Goal: Information Seeking & Learning: Learn about a topic

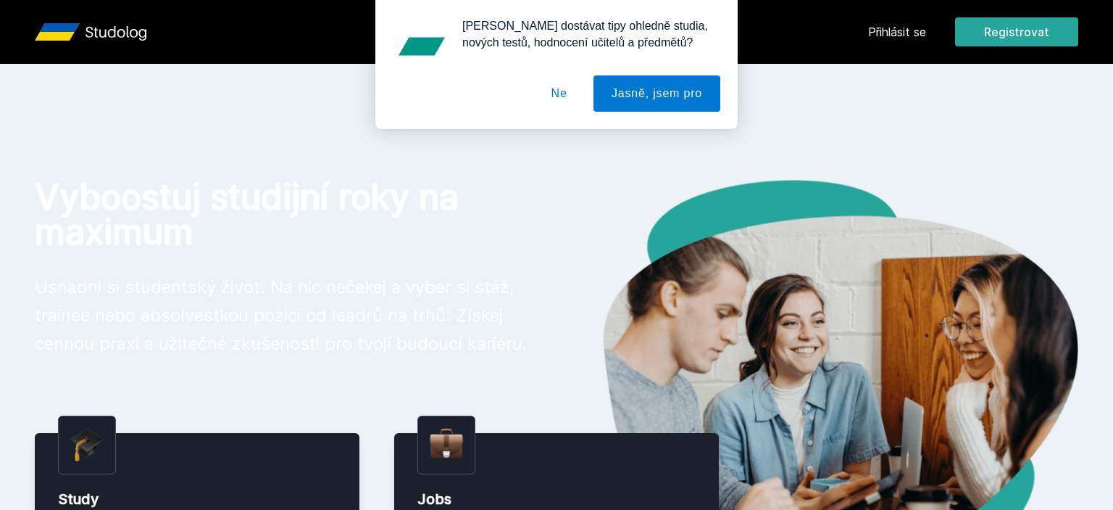
click at [568, 95] on button "Ne" at bounding box center [559, 93] width 52 height 36
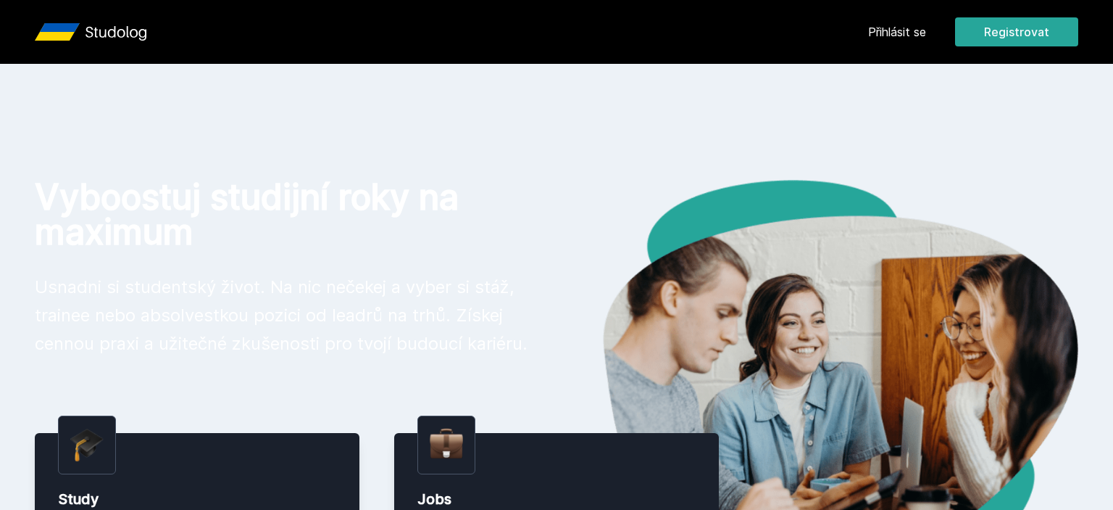
click at [886, 25] on link "Přihlásit se" at bounding box center [897, 31] width 58 height 17
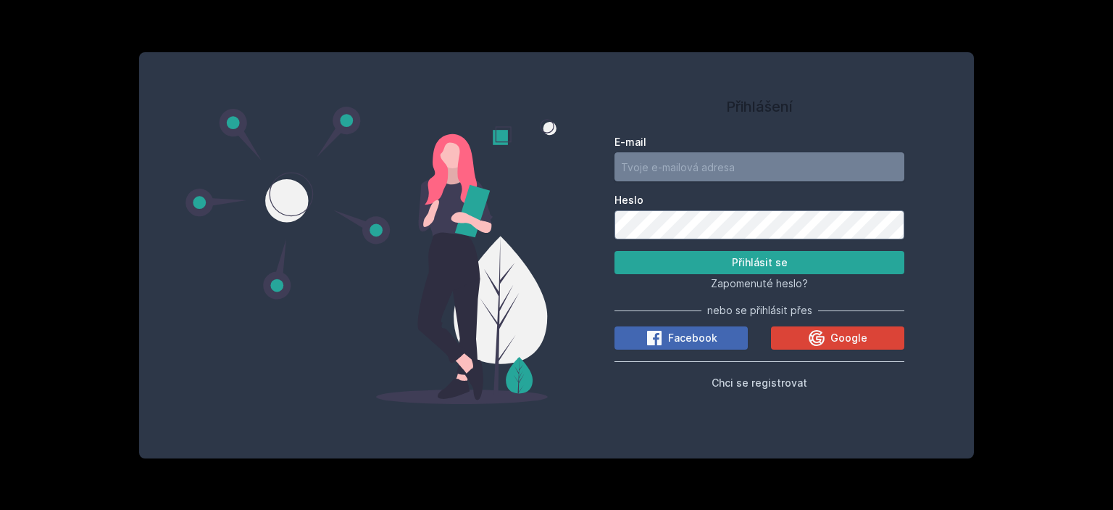
click at [725, 160] on input "E-mail" at bounding box center [760, 166] width 290 height 29
type input "odolinek@gmail.com"
click at [802, 274] on button "Přihlásit se" at bounding box center [760, 262] width 290 height 23
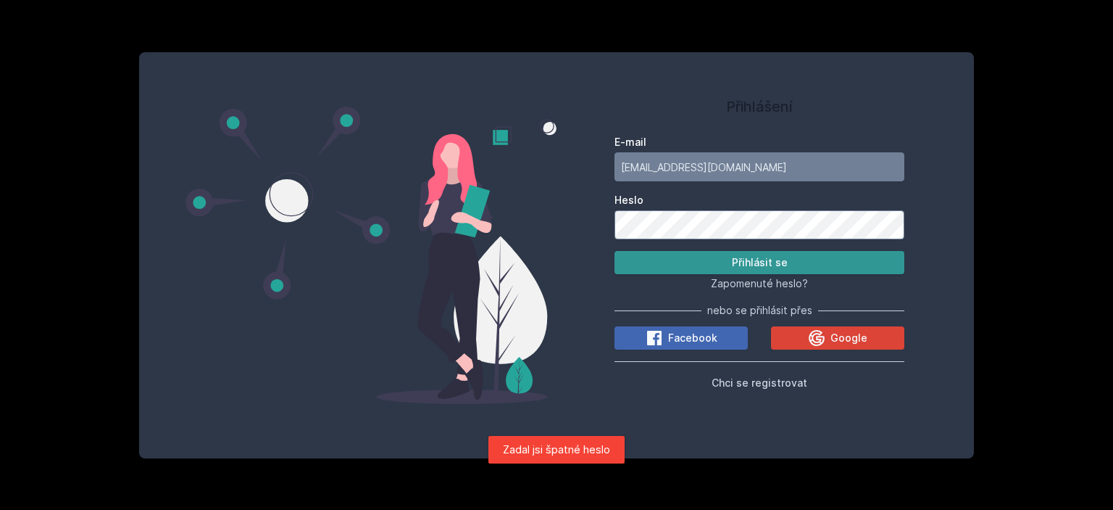
click at [760, 263] on button "Přihlásit se" at bounding box center [760, 262] width 290 height 23
click at [759, 267] on button "Přihlásit se" at bounding box center [760, 262] width 290 height 23
click at [802, 259] on button "Přihlásit se" at bounding box center [760, 262] width 290 height 23
click at [729, 257] on button "Přihlásit se" at bounding box center [760, 262] width 290 height 23
click at [767, 262] on button "Přihlásit se" at bounding box center [760, 262] width 290 height 23
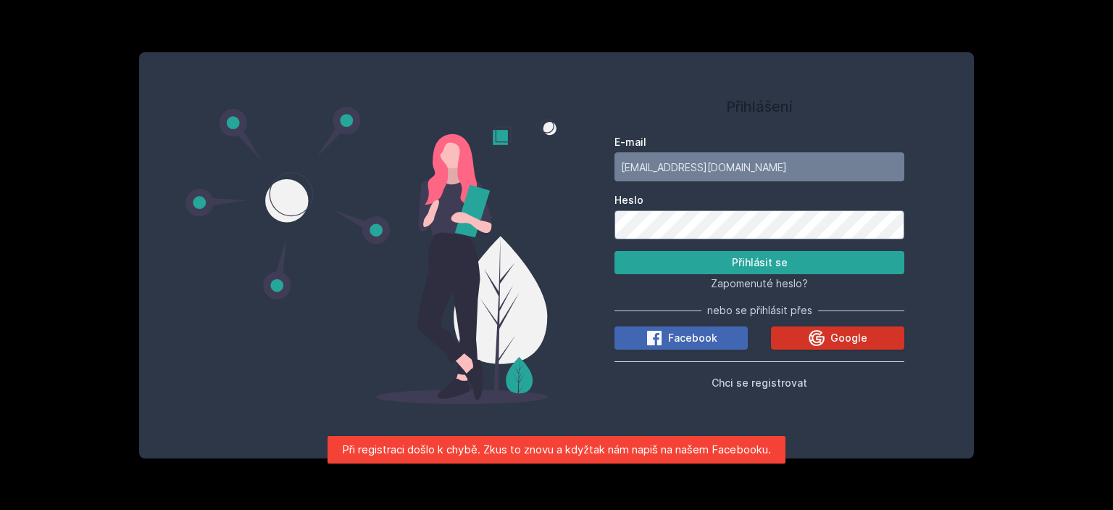
click at [818, 335] on icon at bounding box center [816, 337] width 17 height 17
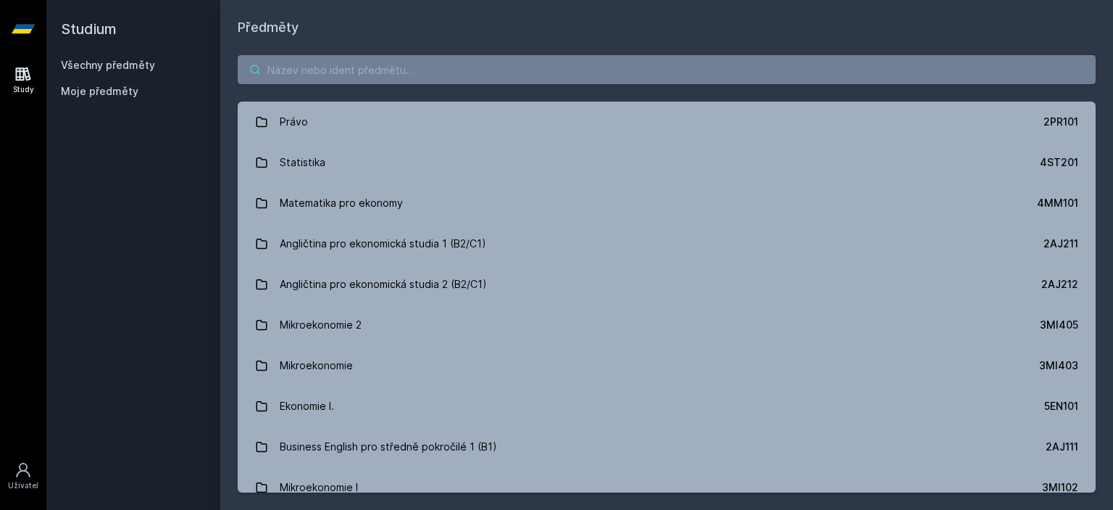
click at [299, 75] on input "search" at bounding box center [667, 69] width 858 height 29
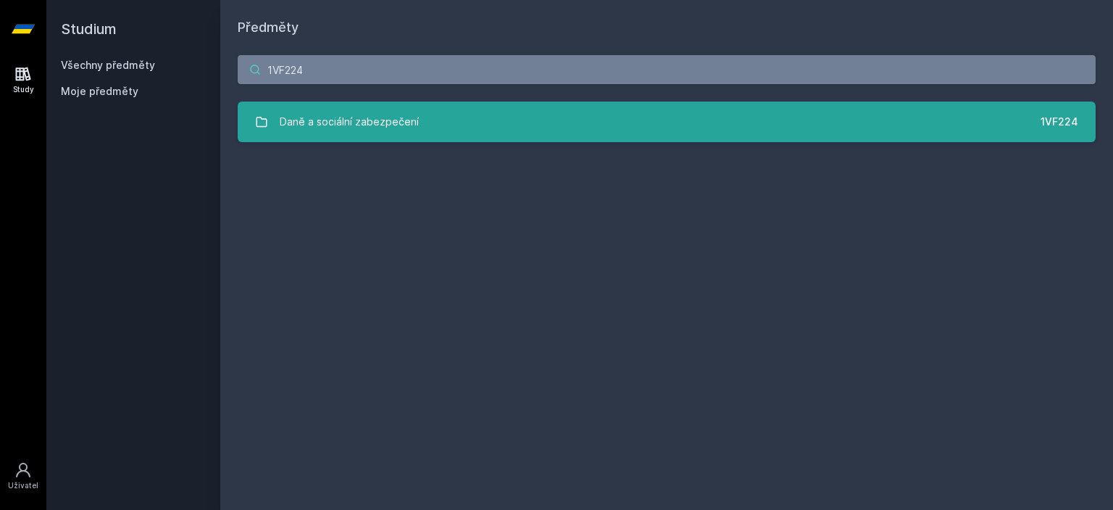
type input "1VF224"
click at [415, 120] on div "Daně a sociální zabezpečení" at bounding box center [349, 121] width 139 height 29
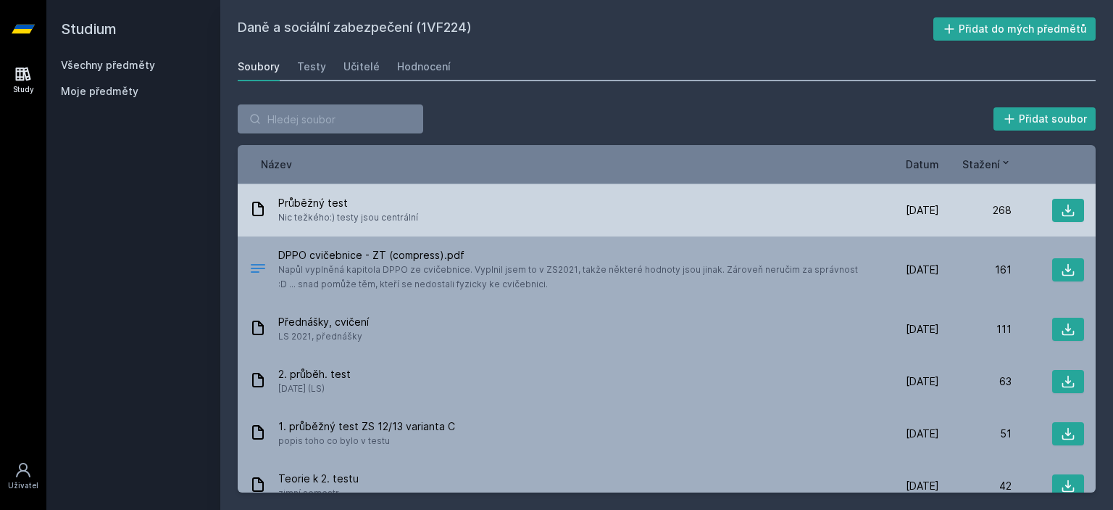
scroll to position [52, 0]
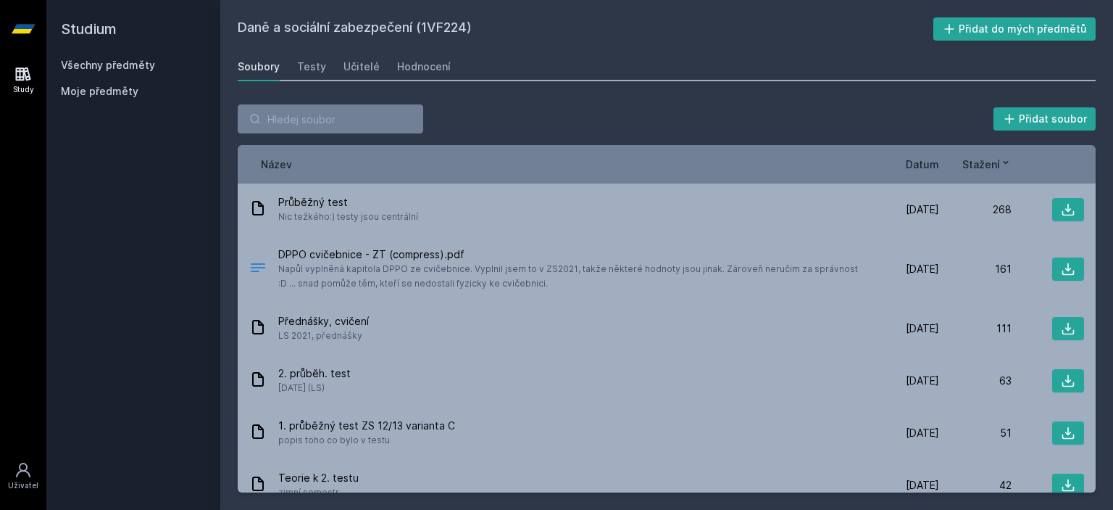
click at [918, 162] on span "Datum" at bounding box center [922, 164] width 33 height 15
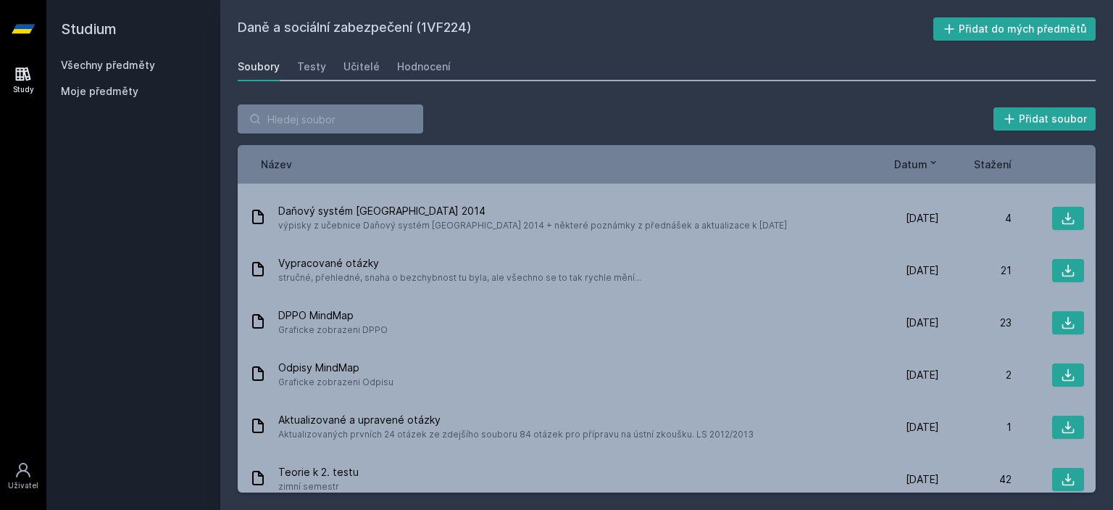
scroll to position [331, 0]
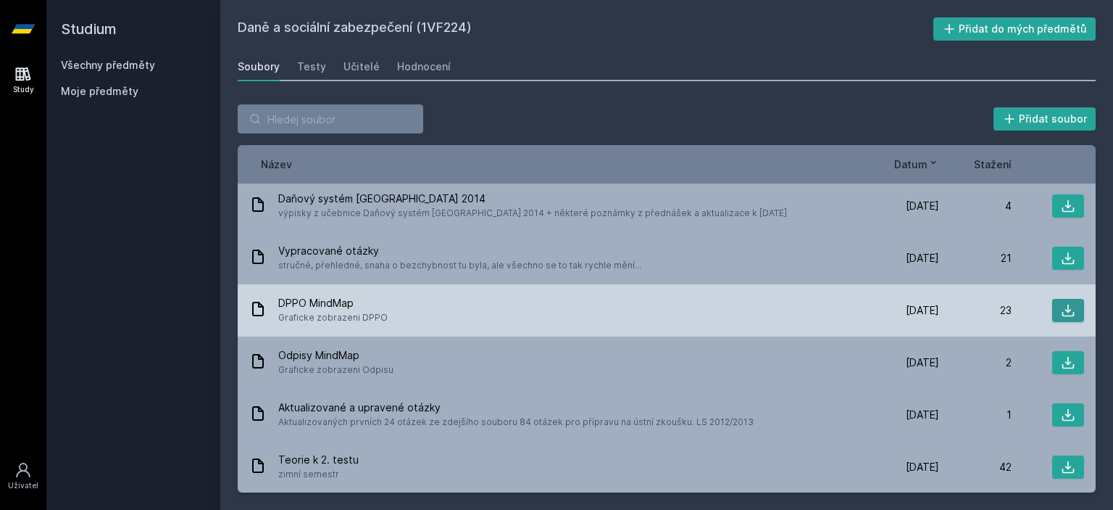
click at [1074, 304] on icon at bounding box center [1068, 310] width 14 height 14
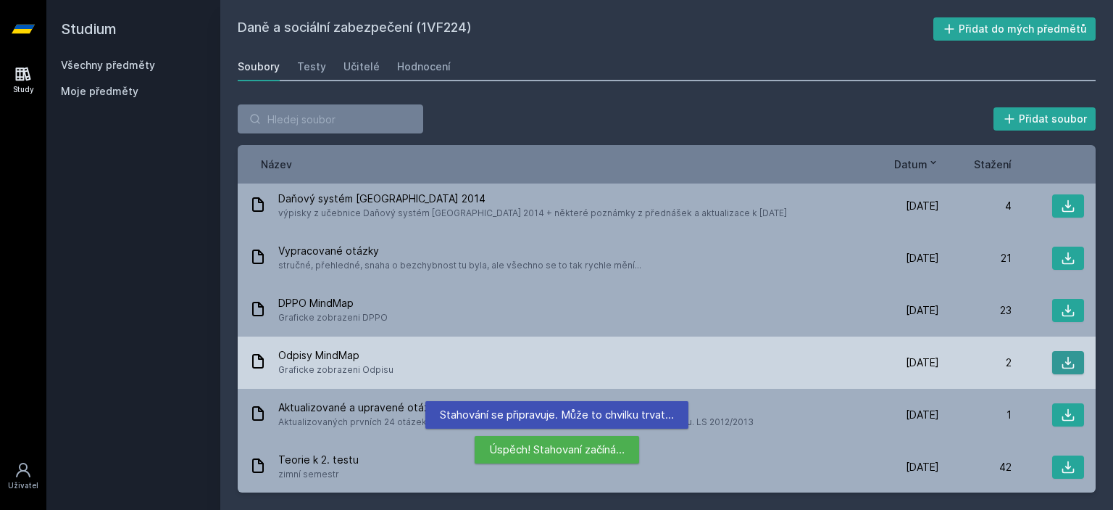
click at [1071, 357] on icon at bounding box center [1068, 362] width 14 height 14
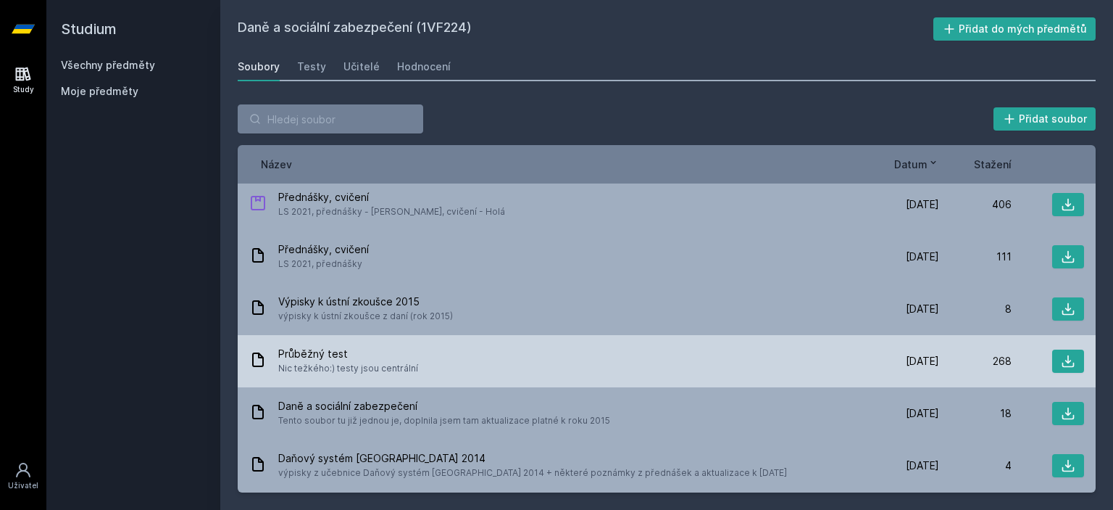
scroll to position [0, 0]
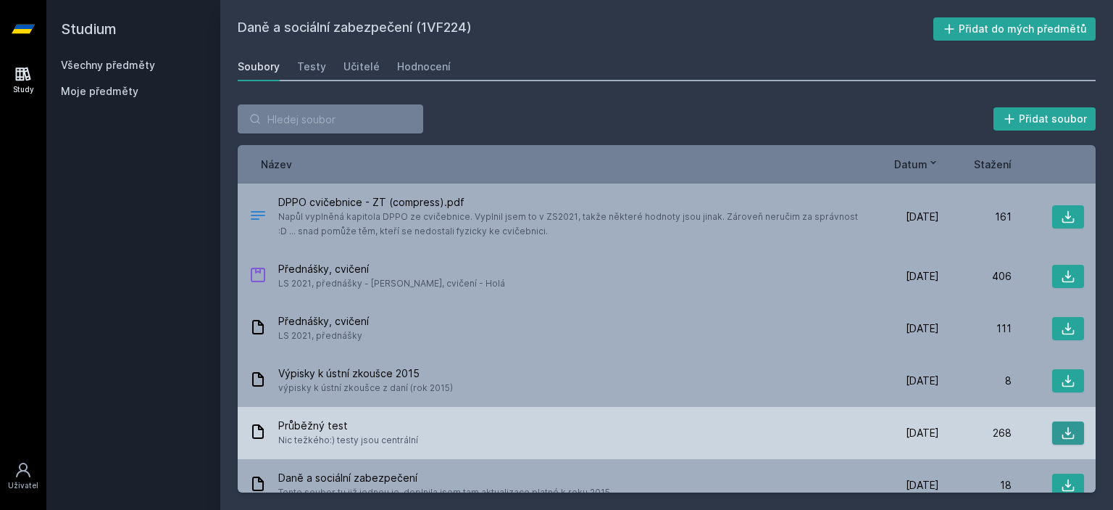
click at [1060, 426] on button at bounding box center [1068, 432] width 32 height 23
